Goal: Information Seeking & Learning: Learn about a topic

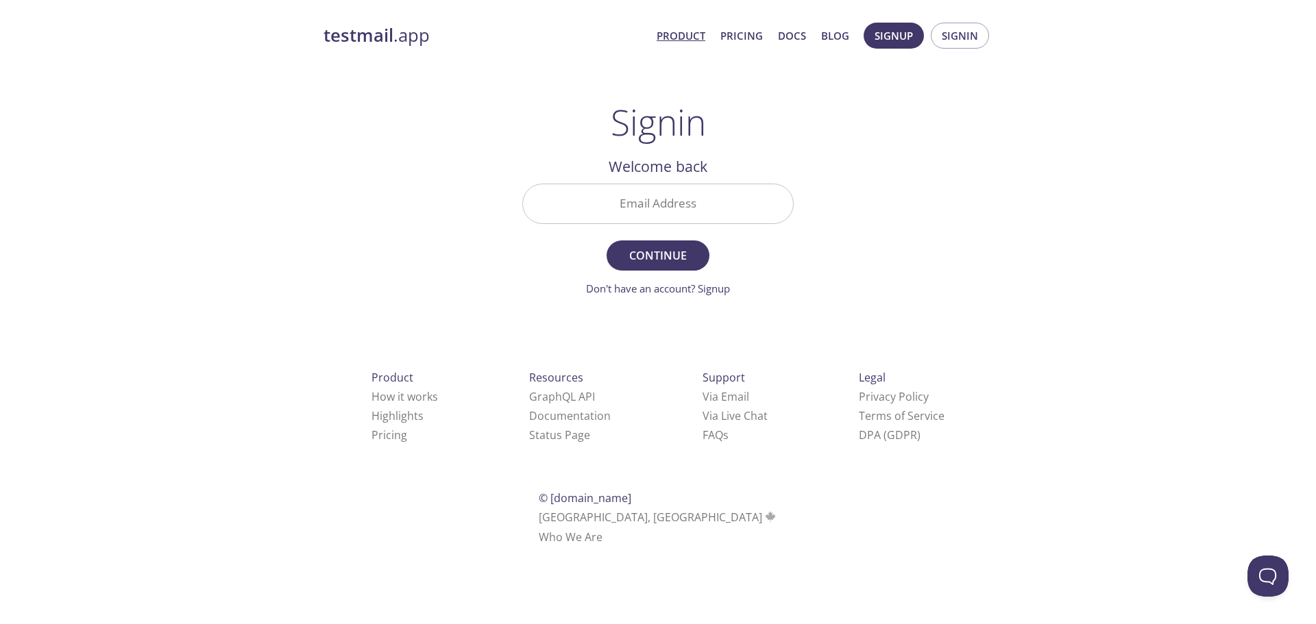
click at [685, 40] on link "Product" at bounding box center [681, 36] width 49 height 18
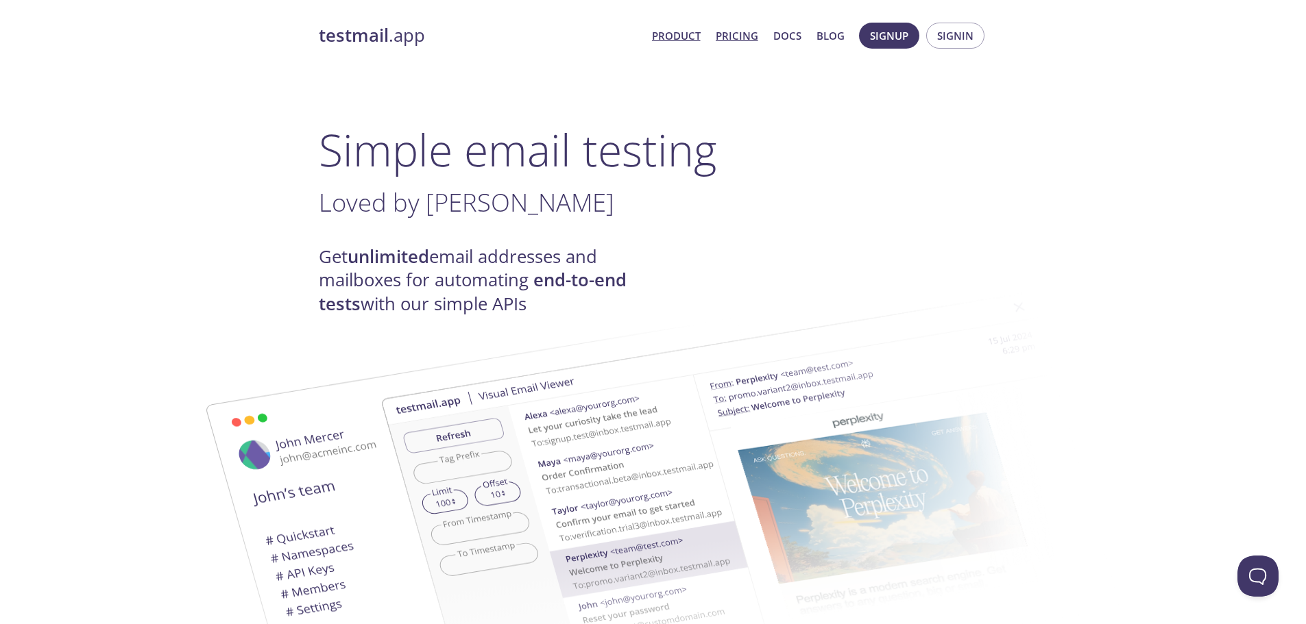
click at [725, 36] on link "Pricing" at bounding box center [737, 36] width 42 height 18
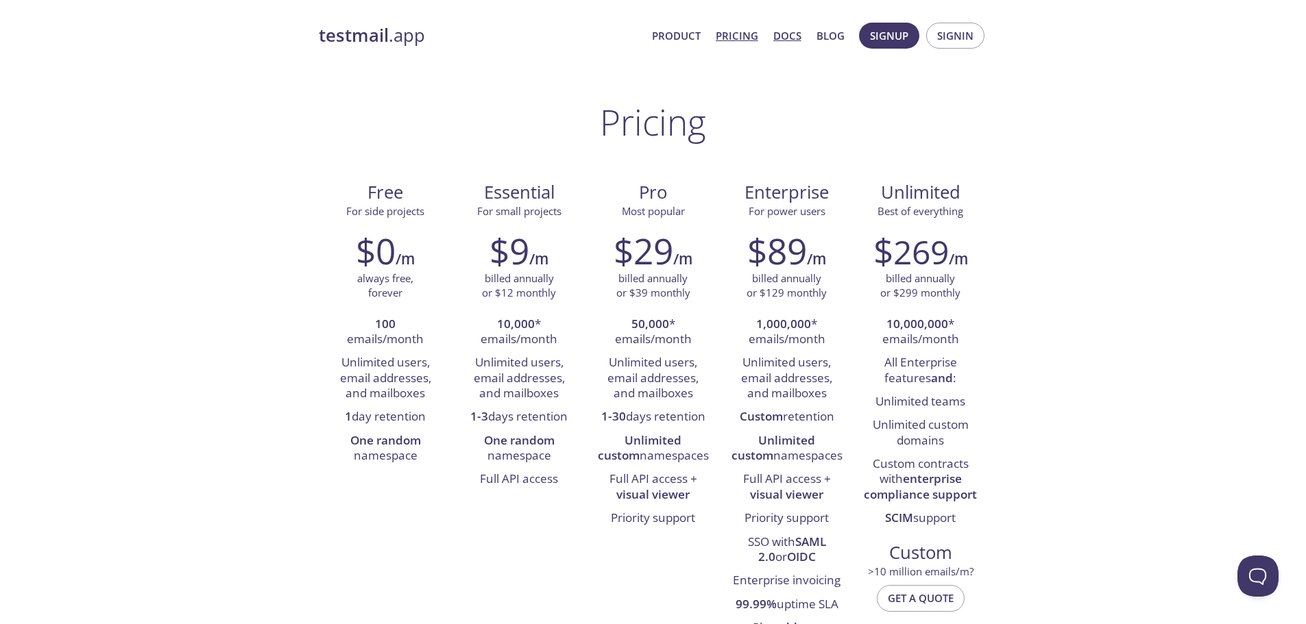
click at [787, 40] on link "Docs" at bounding box center [787, 36] width 28 height 18
